Goal: Task Accomplishment & Management: Manage account settings

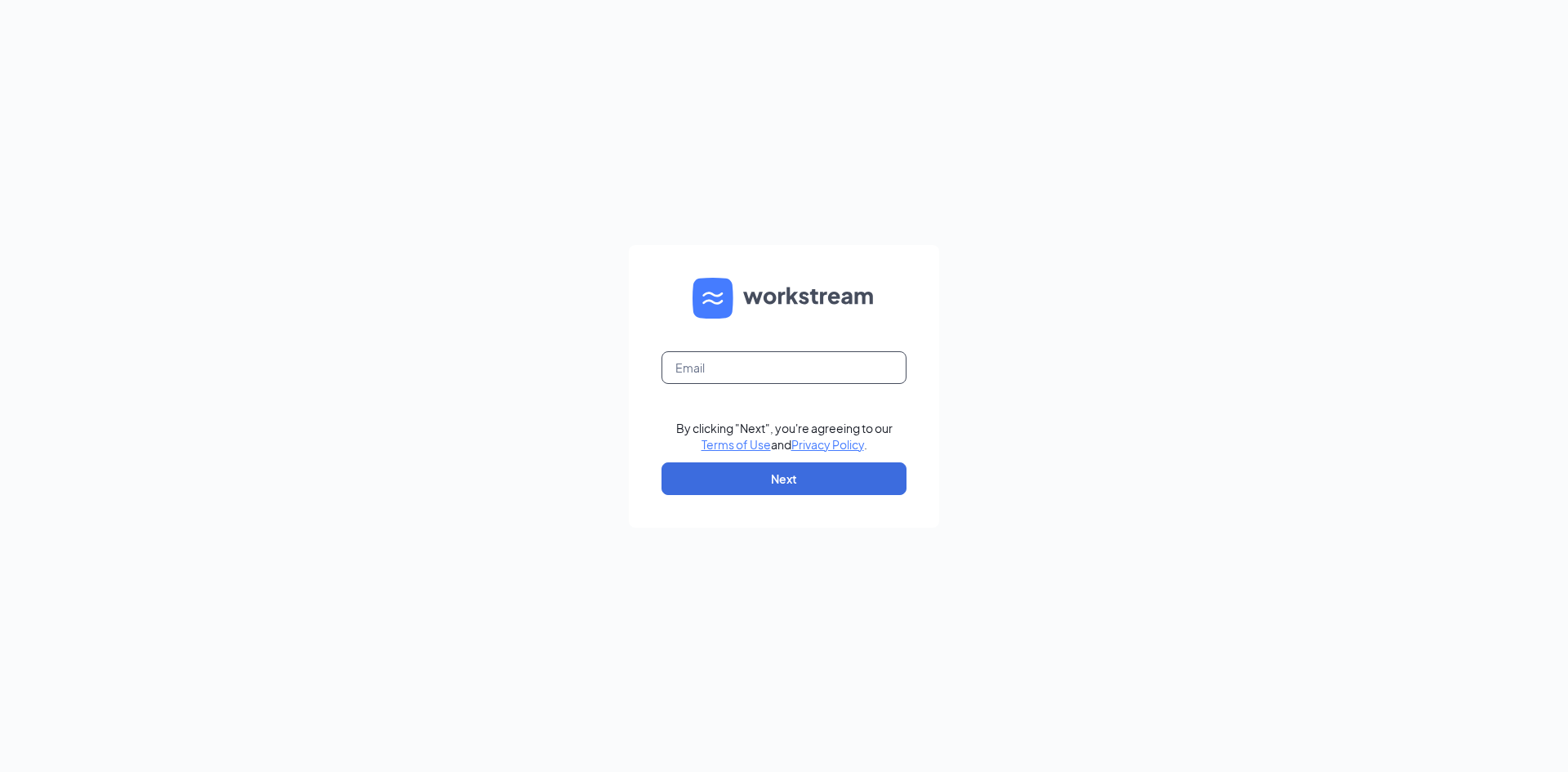
click at [770, 371] on input "text" at bounding box center [784, 367] width 245 height 32
type input "[EMAIL_ADDRESS][DOMAIN_NAME]"
click at [794, 490] on button "Next" at bounding box center [784, 478] width 245 height 32
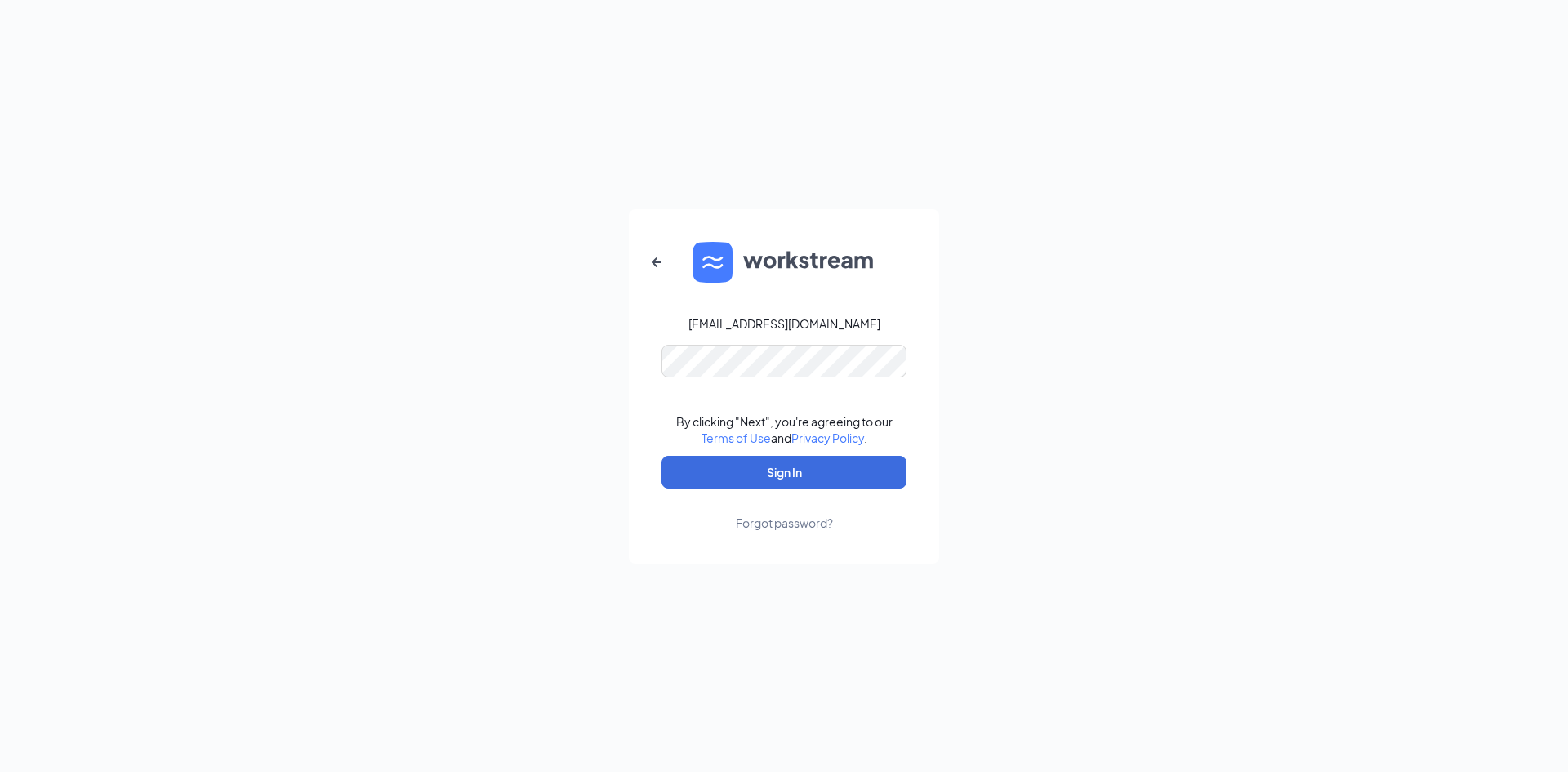
click at [714, 383] on form "[EMAIL_ADDRESS][DOMAIN_NAME] By clicking "Next", you're agreeing to our Terms o…" at bounding box center [784, 386] width 311 height 355
click at [662, 456] on button "Sign In" at bounding box center [784, 472] width 245 height 32
click at [809, 472] on button "Sign In" at bounding box center [784, 472] width 245 height 32
click at [757, 331] on div "[EMAIL_ADDRESS][DOMAIN_NAME]" at bounding box center [784, 324] width 192 height 17
click at [662, 456] on button "Sign In" at bounding box center [784, 472] width 245 height 32
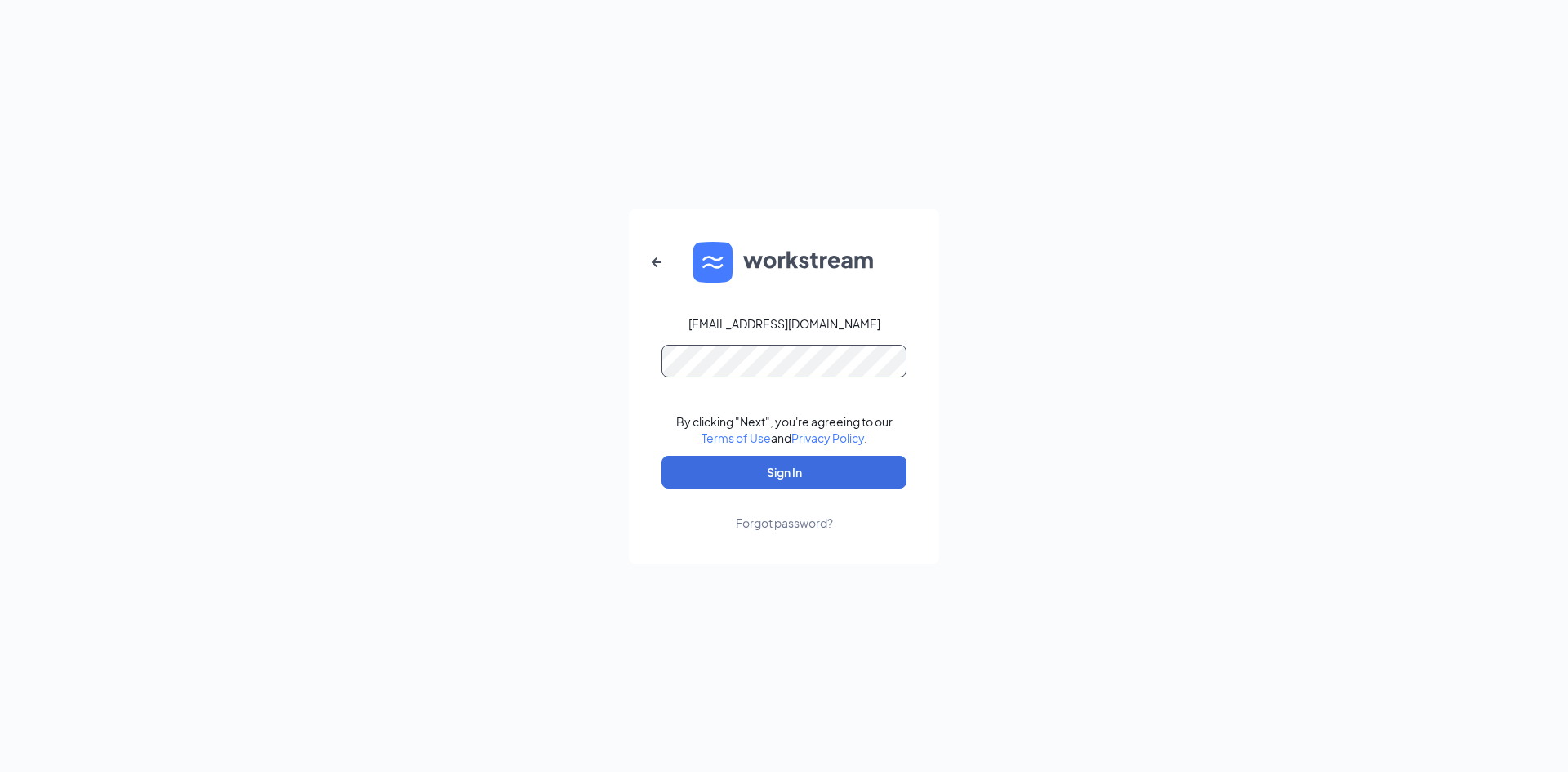
click at [662, 456] on button "Sign In" at bounding box center [784, 472] width 245 height 32
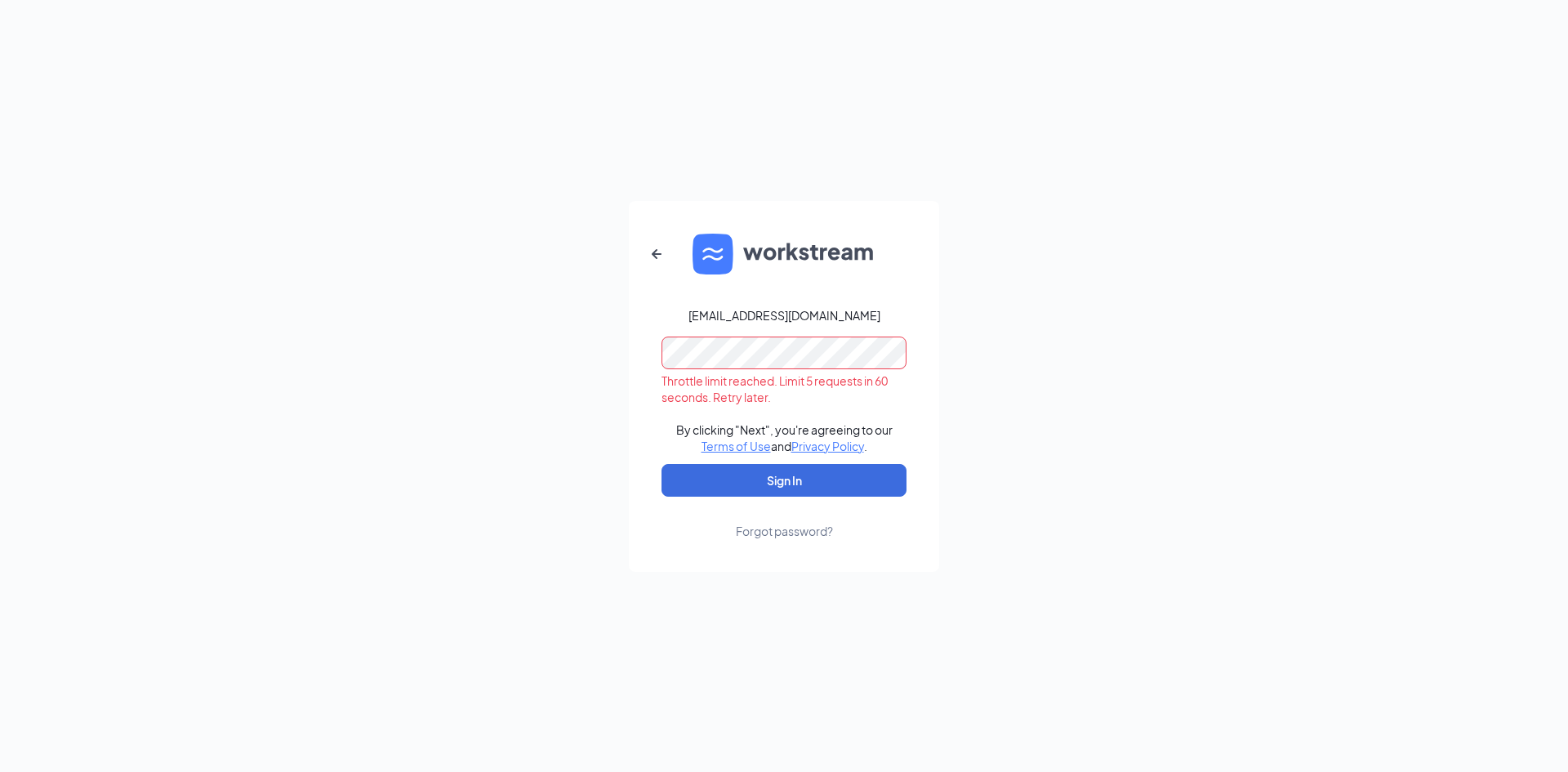
click at [1270, 331] on div "[EMAIL_ADDRESS][DOMAIN_NAME] Throttle limit reached. Limit 5 requests in 60 sec…" at bounding box center [784, 386] width 1568 height 772
click at [799, 531] on div "Forgot password?" at bounding box center [784, 531] width 97 height 17
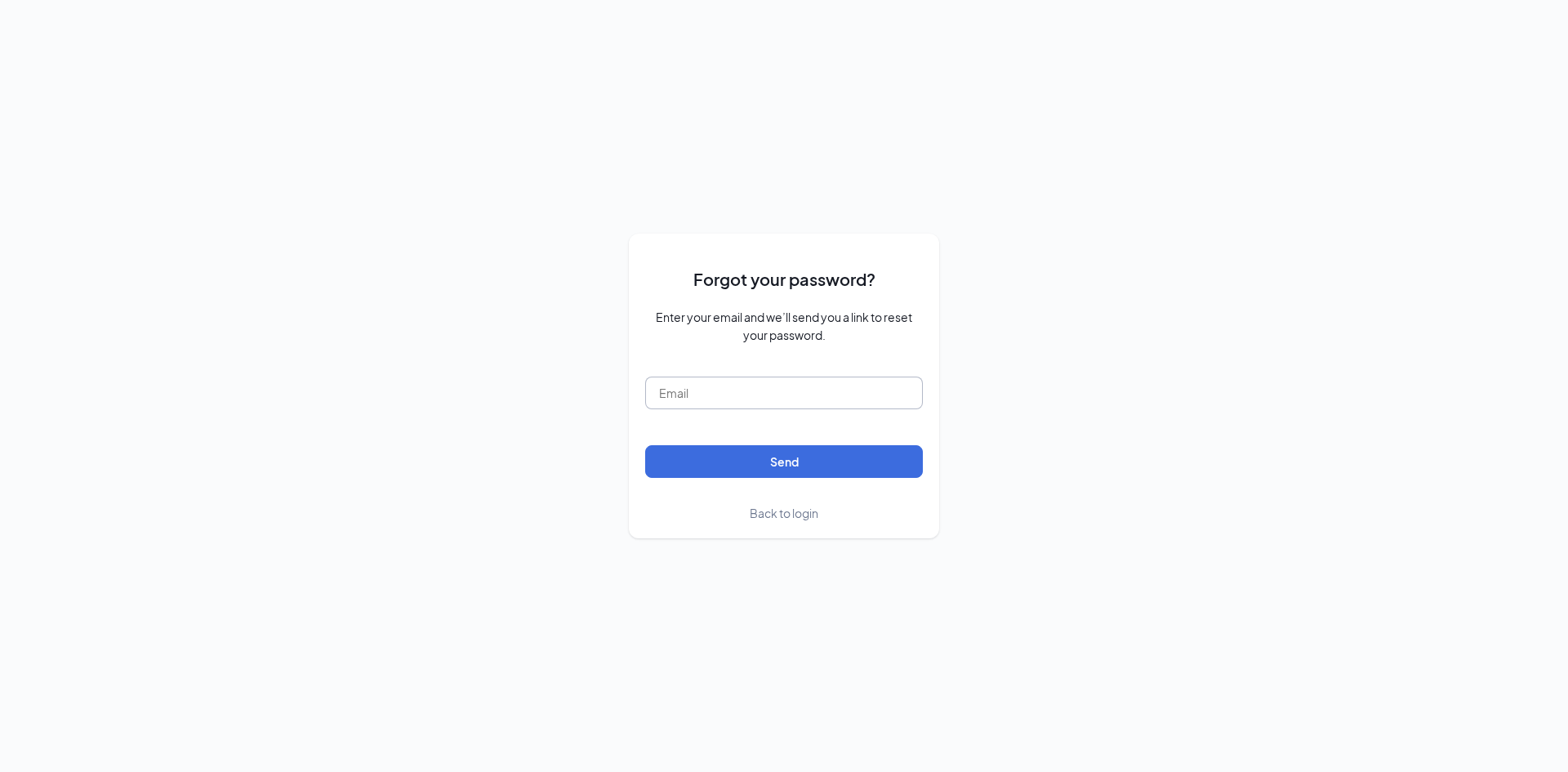
click at [732, 399] on input "text" at bounding box center [784, 392] width 278 height 32
type input "[EMAIL_ADDRESS][DOMAIN_NAME]"
click at [645, 445] on button "Send" at bounding box center [784, 461] width 278 height 32
drag, startPoint x: 829, startPoint y: 394, endPoint x: 515, endPoint y: 394, distance: 314.0
click at [515, 394] on div "Forgot your password? Enter your email and we’ll send you a link to reset your …" at bounding box center [784, 386] width 1568 height 772
